Goal: Task Accomplishment & Management: Use online tool/utility

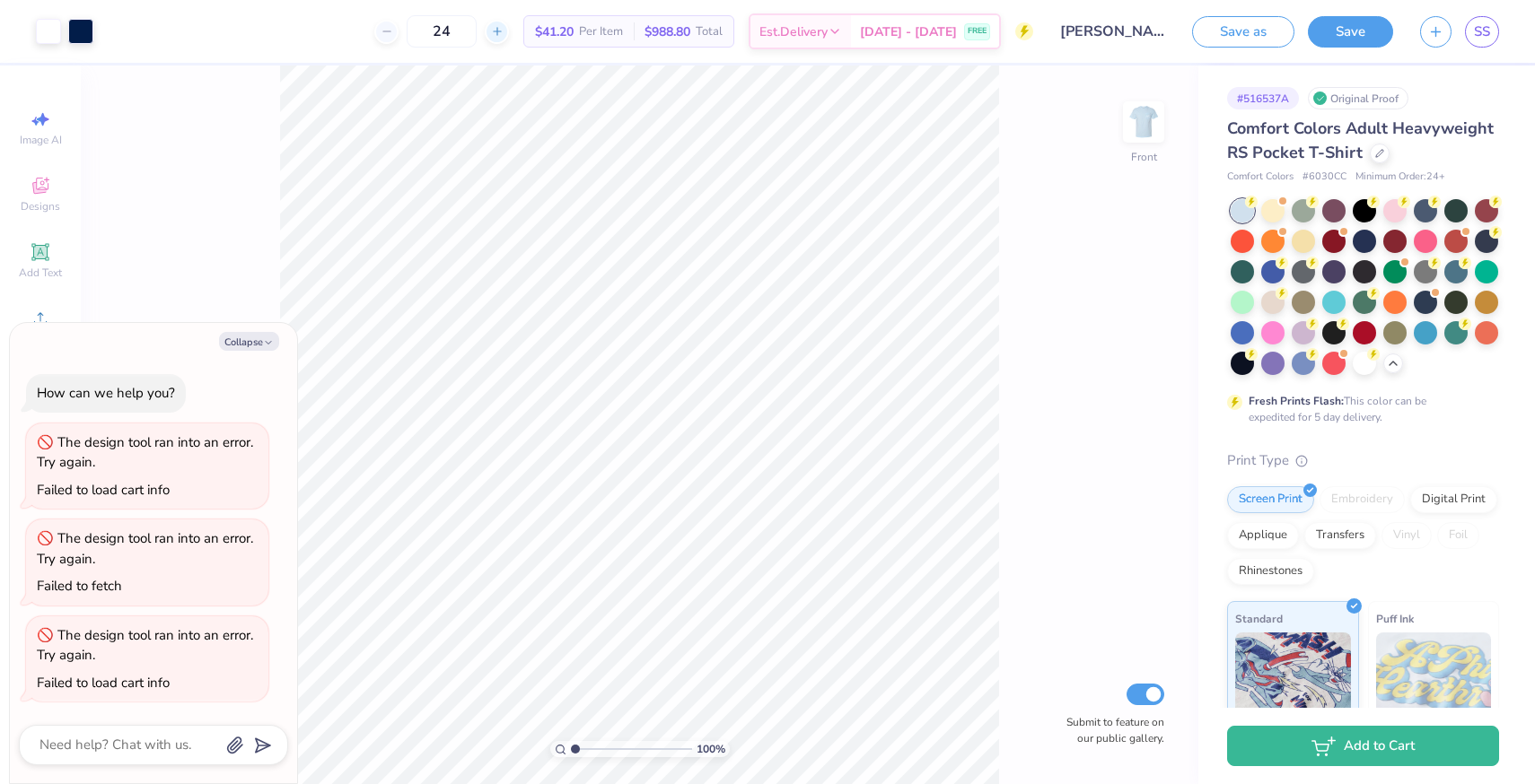
click at [503, 29] on icon at bounding box center [497, 32] width 13 height 13
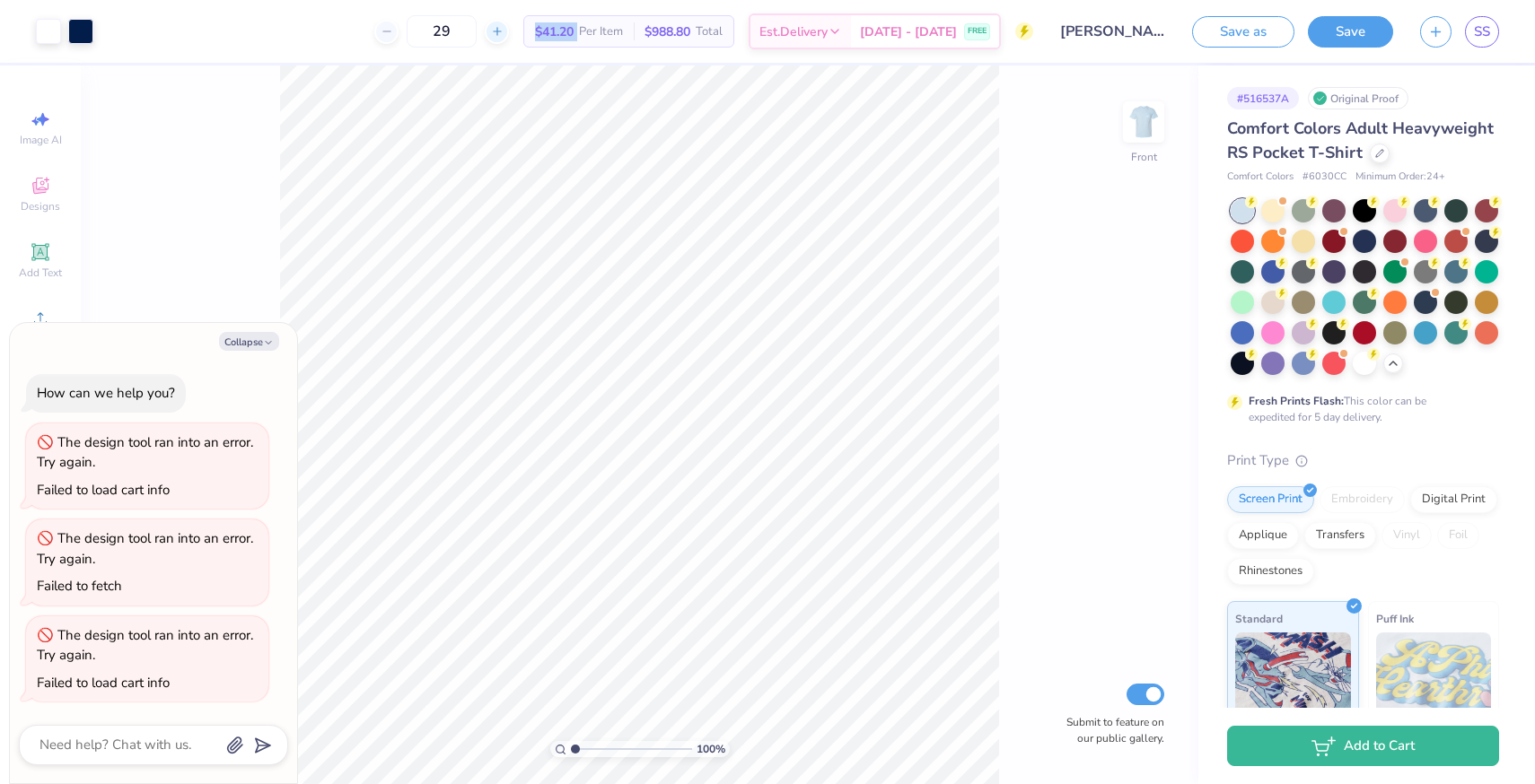
click at [503, 29] on icon at bounding box center [497, 32] width 13 height 13
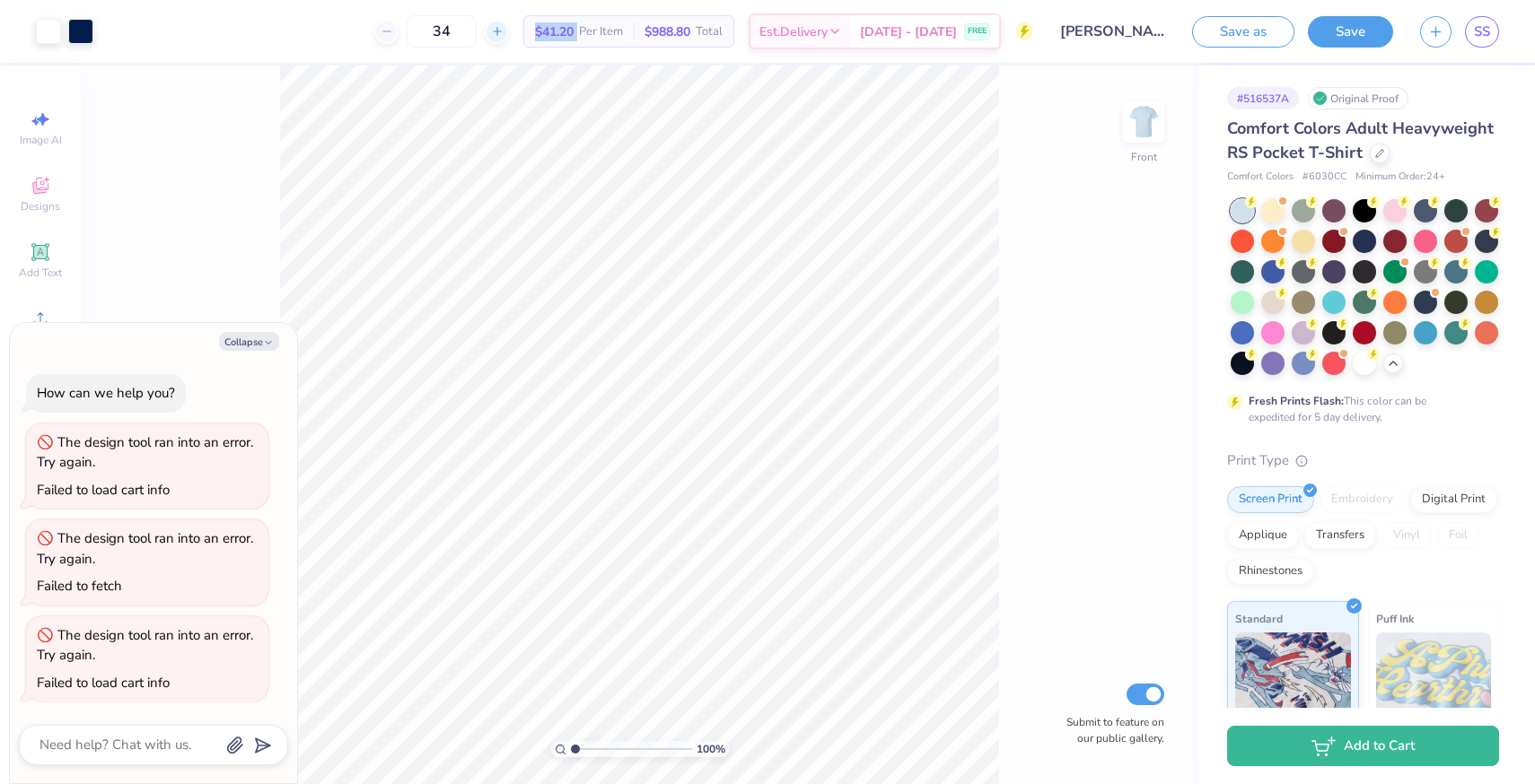
click at [503, 29] on icon at bounding box center [497, 32] width 13 height 13
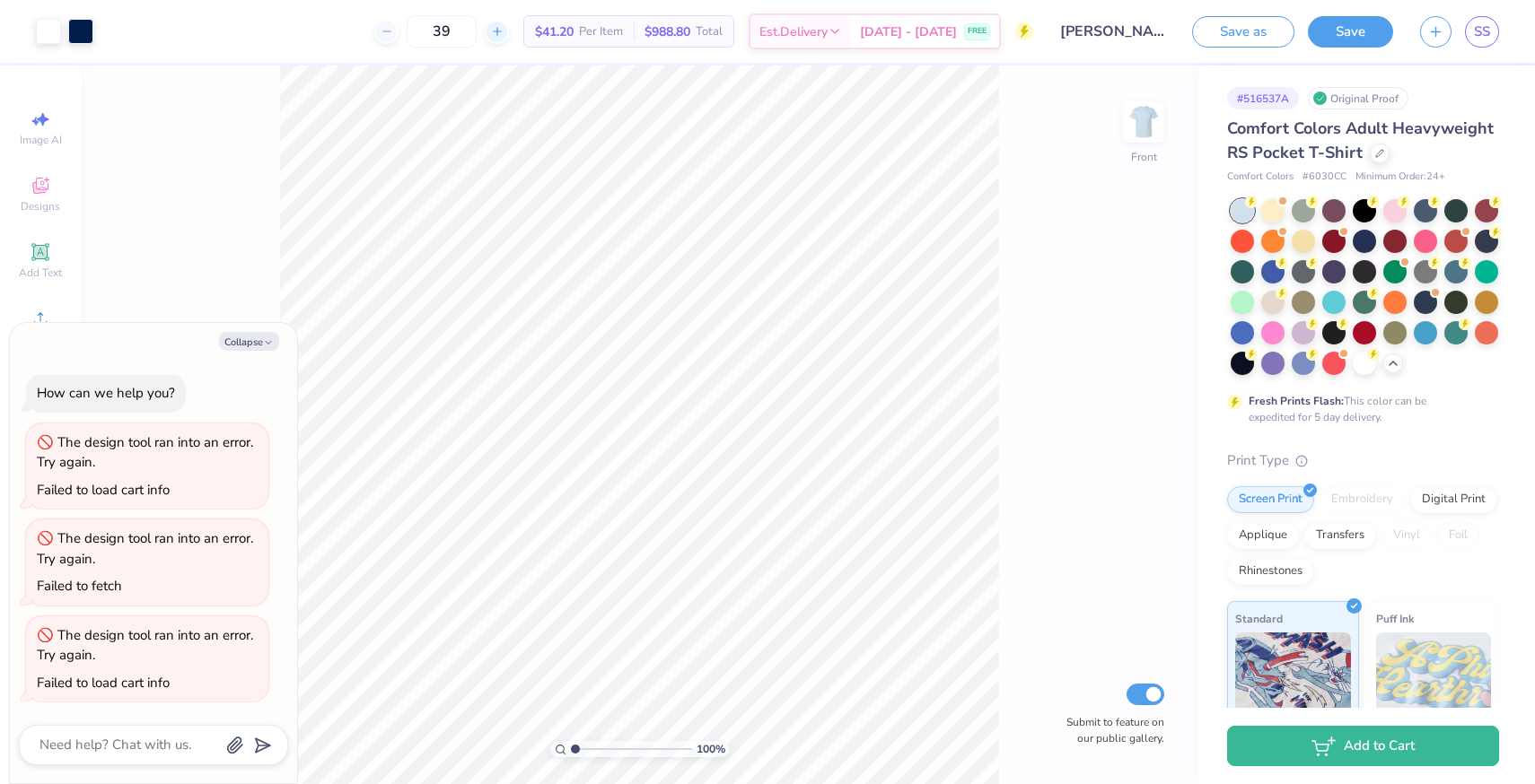
click at [503, 36] on icon at bounding box center [497, 32] width 13 height 13
type input "40"
drag, startPoint x: 465, startPoint y: 30, endPoint x: 359, endPoint y: 38, distance: 106.3
click at [359, 38] on div "40 $35.96 Per Item $1,438.40 Total Est. Delivery [DATE] - [DATE] FREE" at bounding box center [570, 31] width 927 height 63
type input "50"
